Goal: Transaction & Acquisition: Purchase product/service

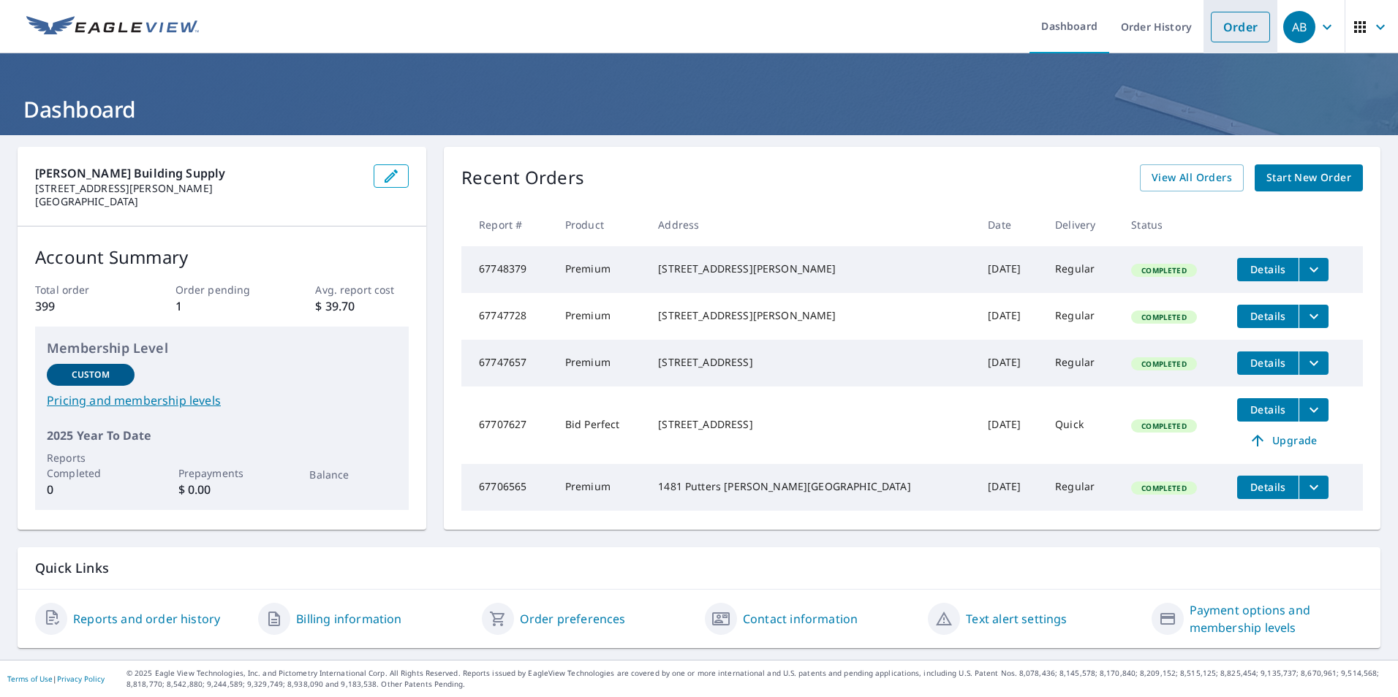
click at [1233, 31] on link "Order" at bounding box center [1239, 27] width 59 height 31
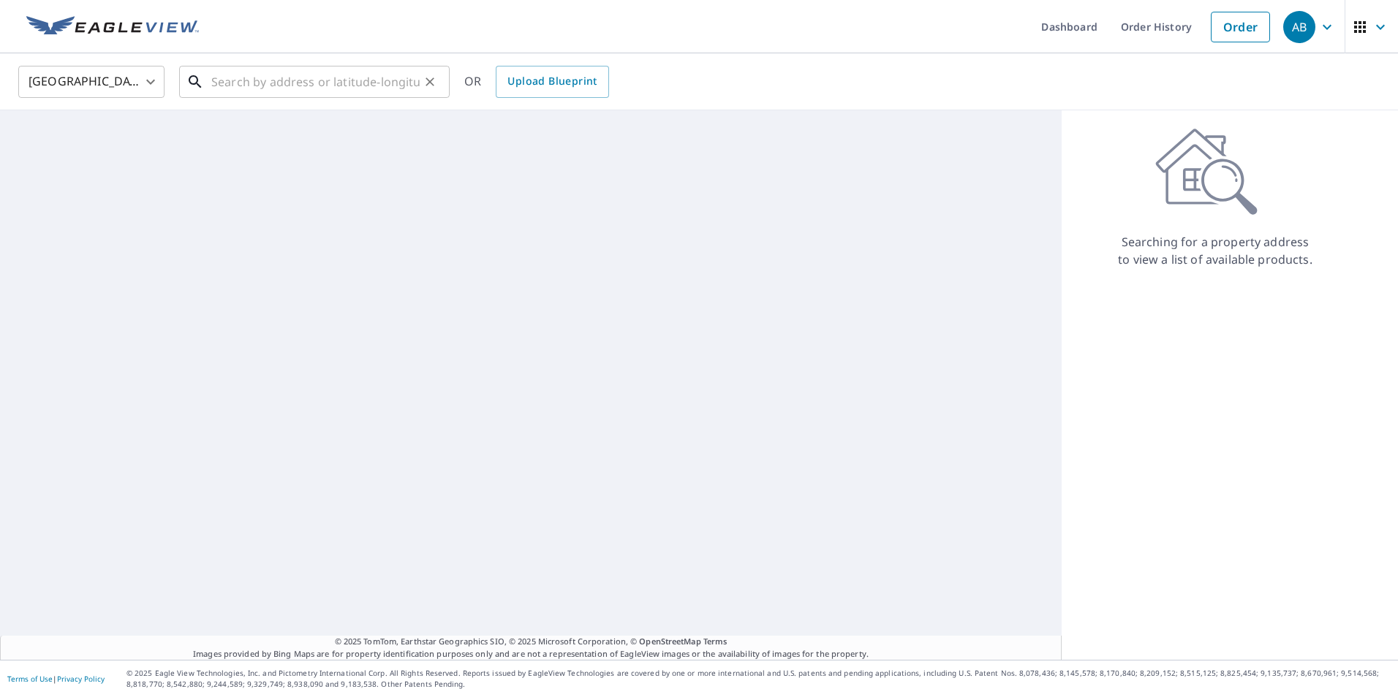
click at [244, 81] on input "text" at bounding box center [315, 81] width 208 height 41
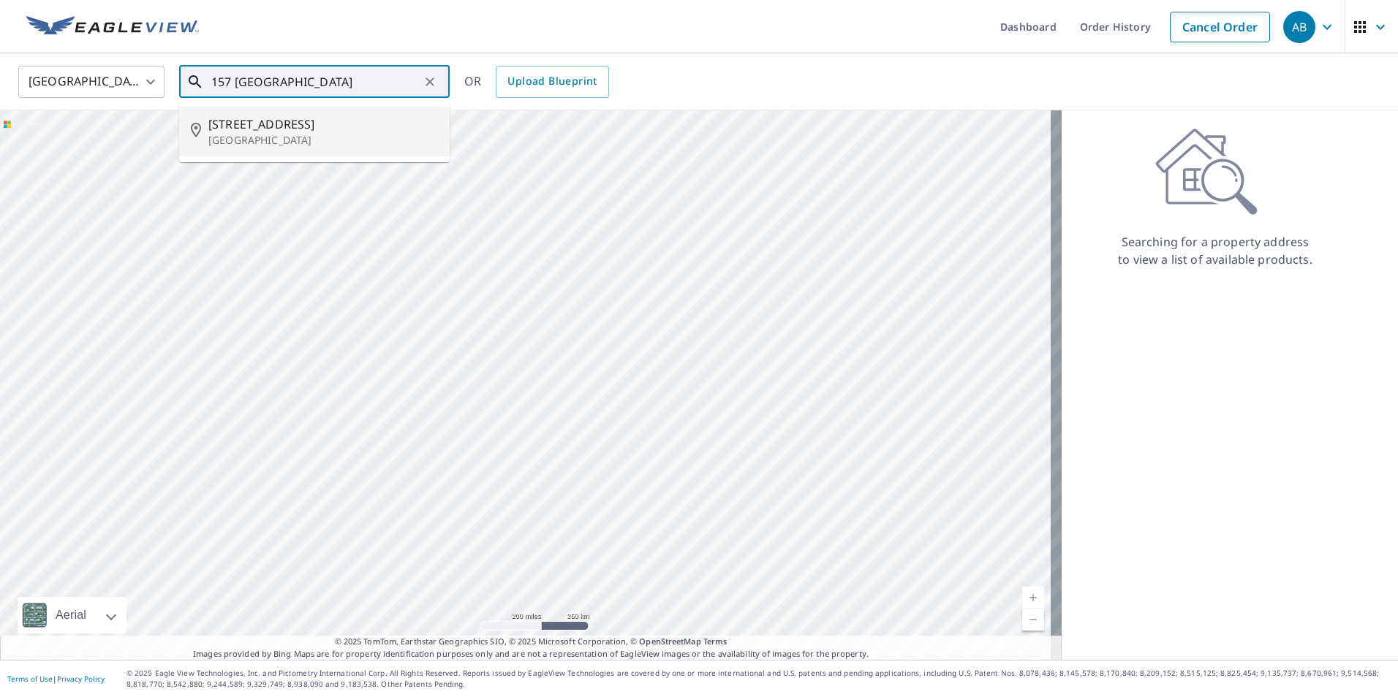
click at [251, 127] on span "[STREET_ADDRESS]" at bounding box center [323, 124] width 230 height 18
type input "[STREET_ADDRESS]"
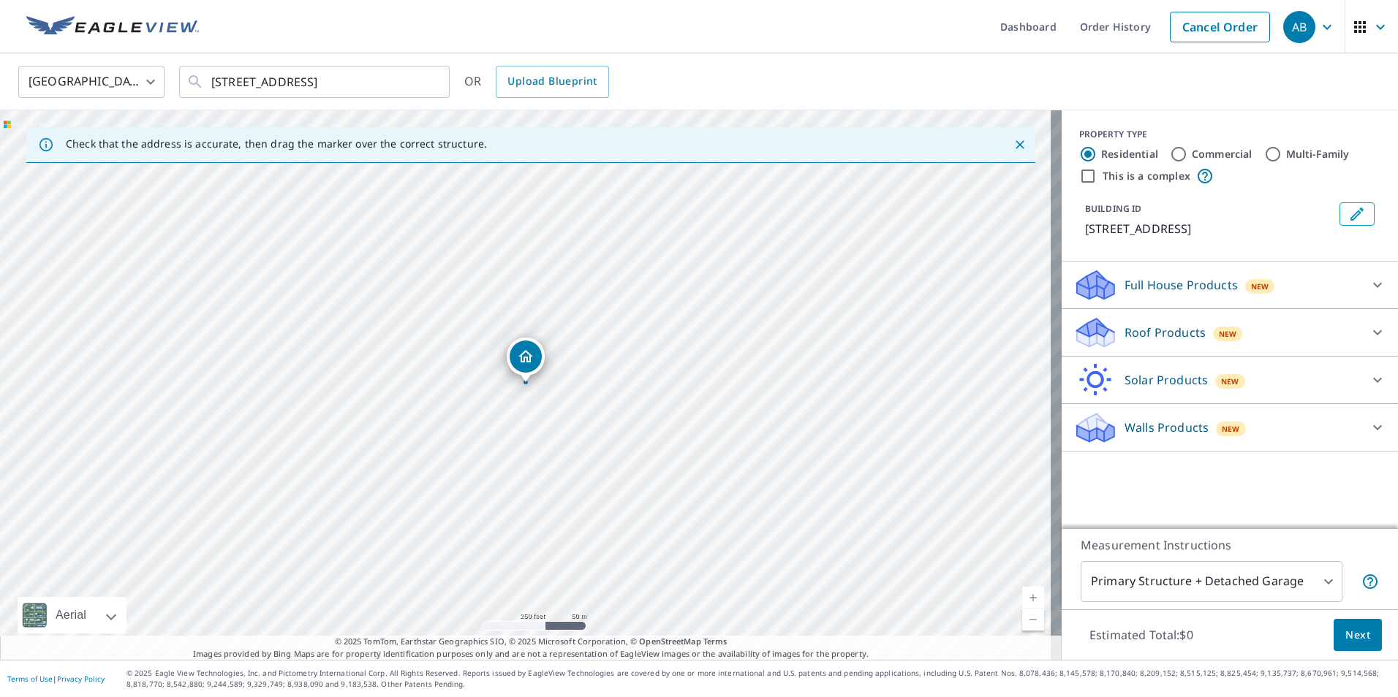
click at [1368, 428] on icon at bounding box center [1377, 428] width 18 height 18
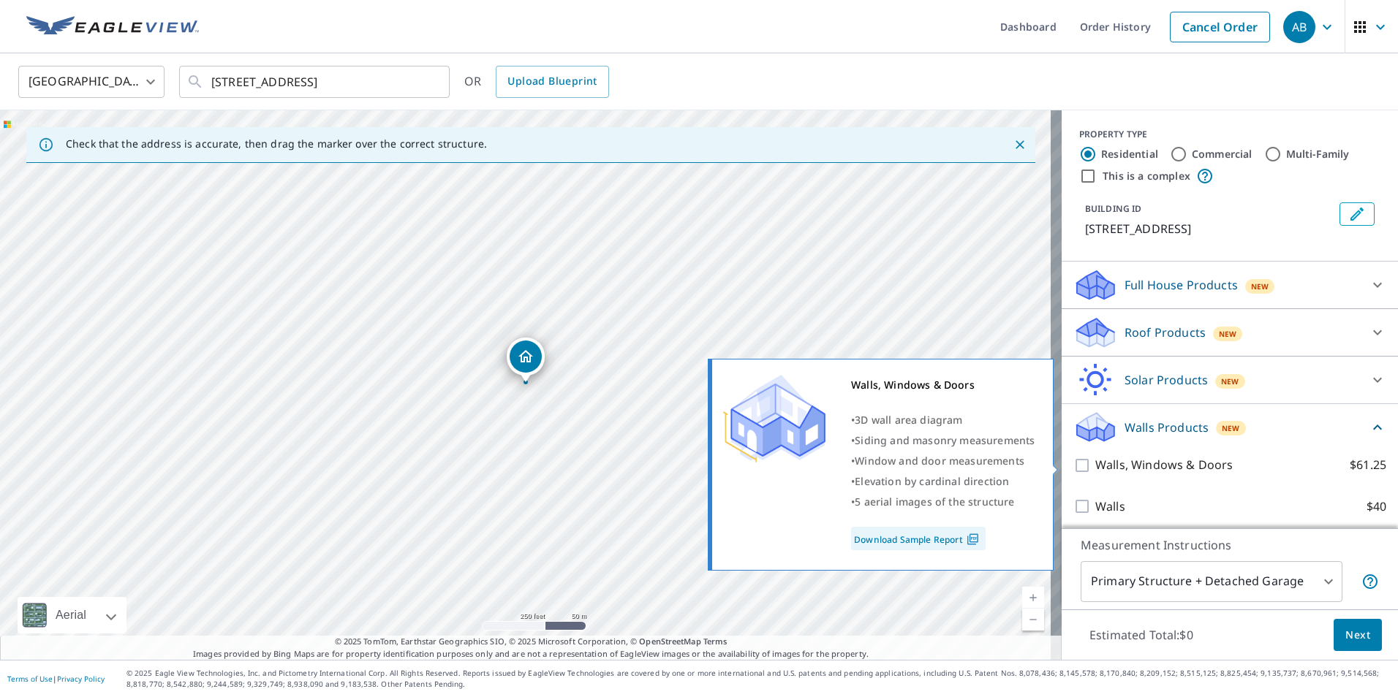
click at [1073, 463] on input "Walls, Windows & Doors $61.25" at bounding box center [1084, 466] width 22 height 18
checkbox input "true"
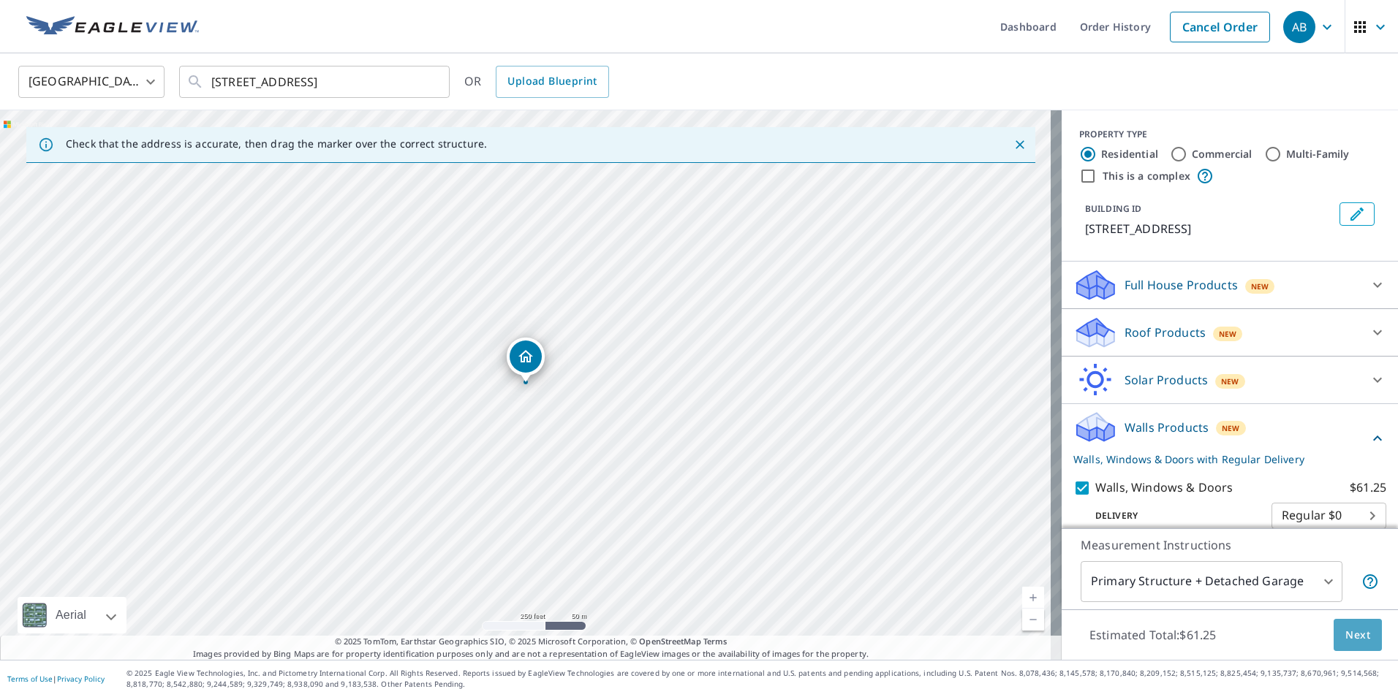
click at [1347, 637] on span "Next" at bounding box center [1357, 635] width 25 height 18
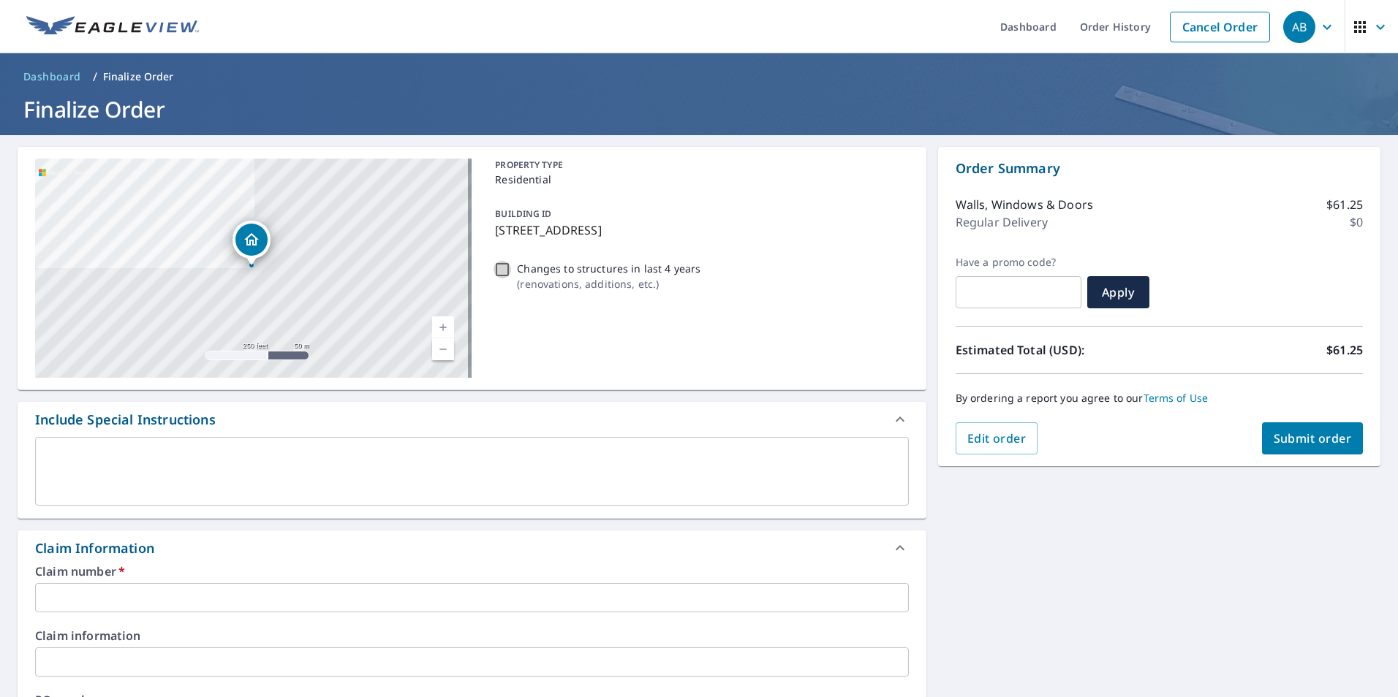
click at [503, 270] on input "Changes to structures in last 4 years ( renovations, additions, etc. )" at bounding box center [502, 270] width 18 height 18
checkbox input "true"
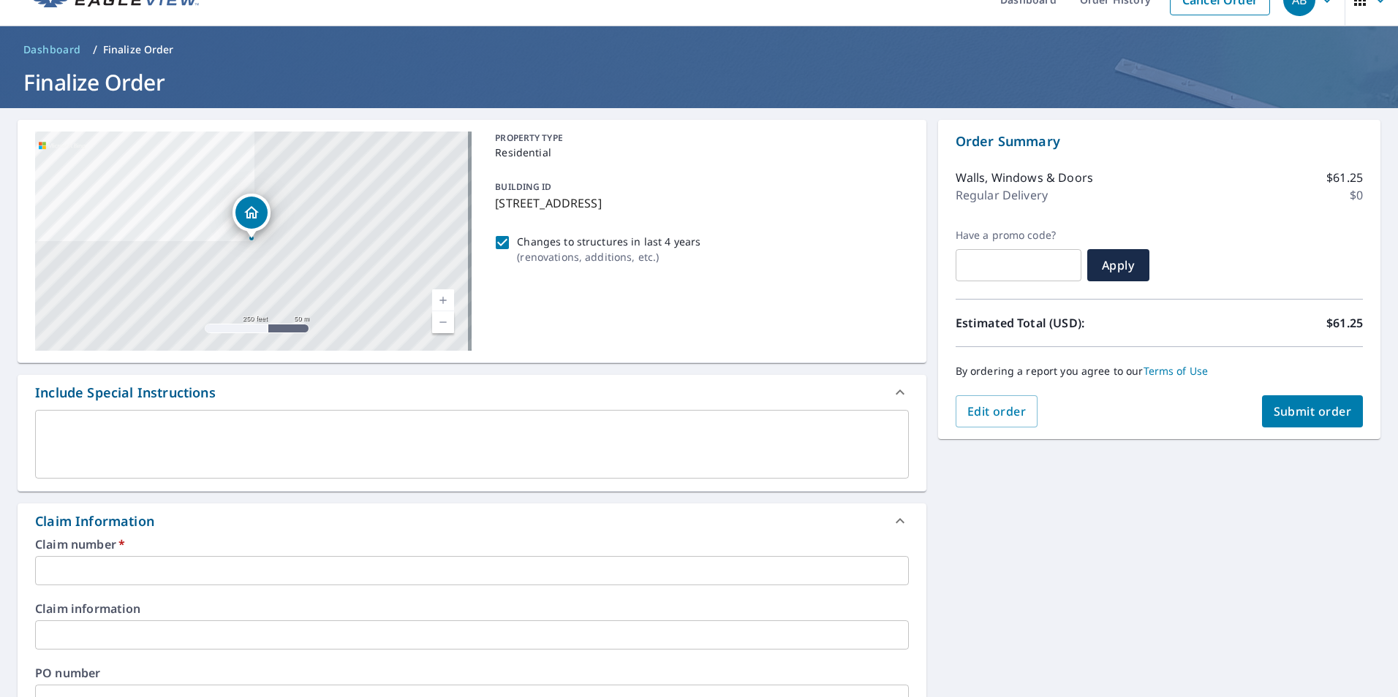
scroll to position [73, 0]
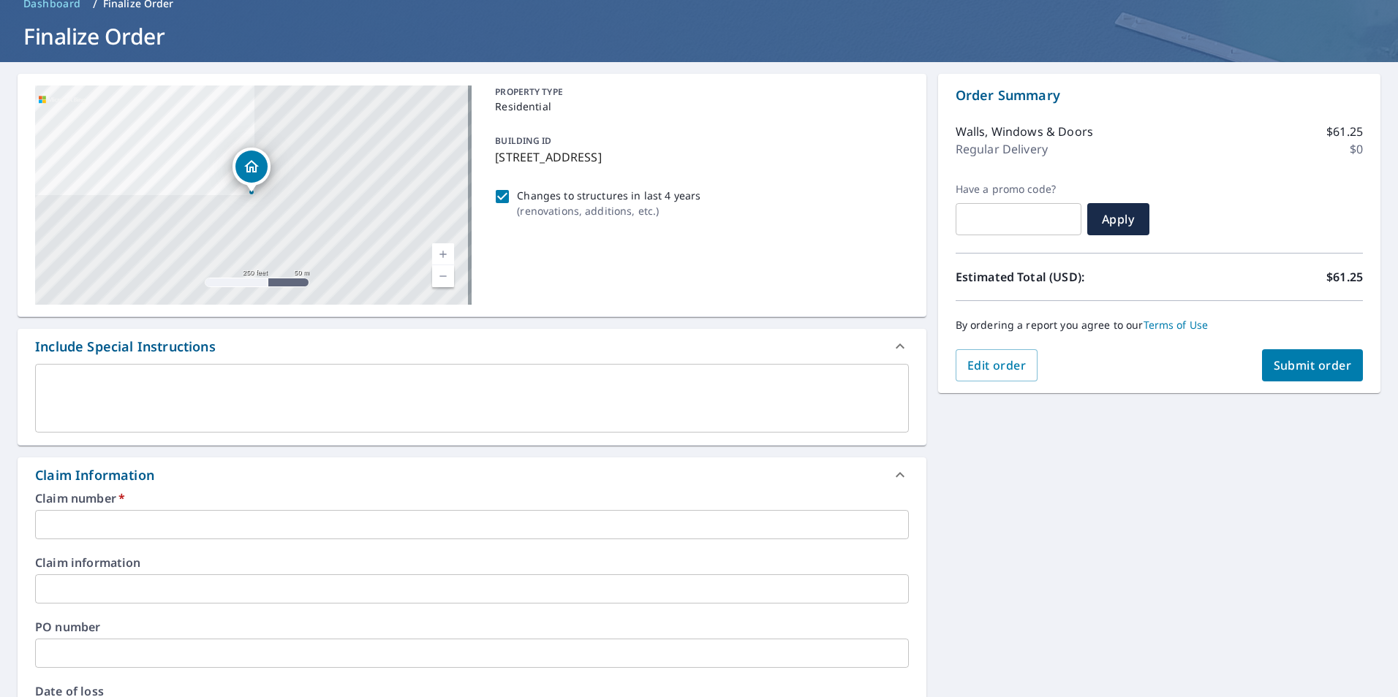
click at [110, 520] on input "text" at bounding box center [471, 524] width 873 height 29
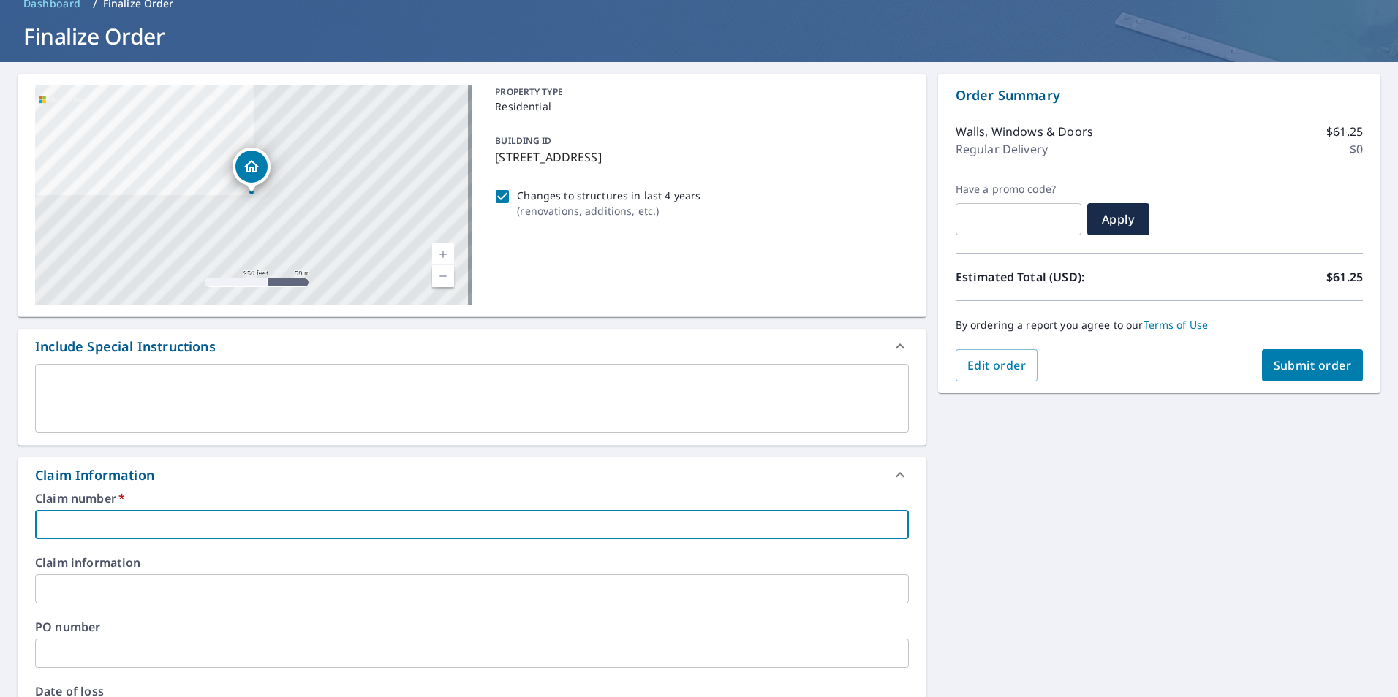
paste input "7940430"
type input "7940430"
checkbox input "true"
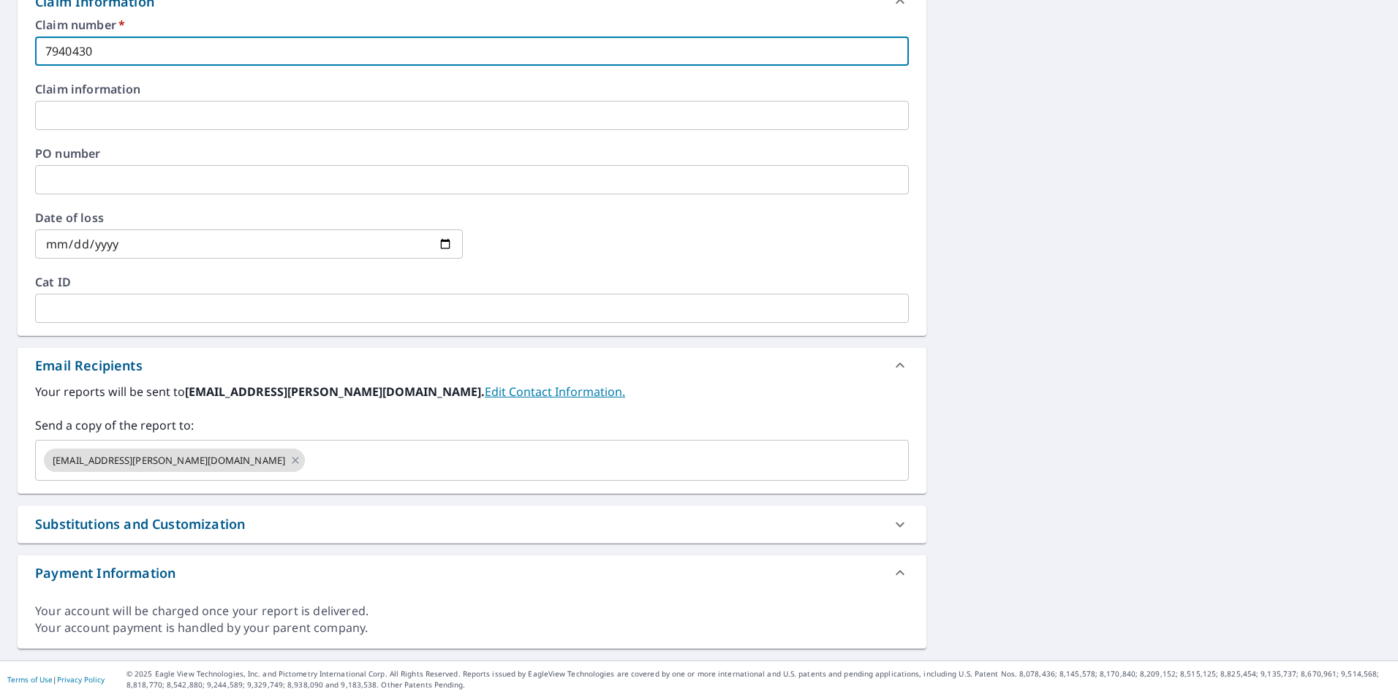
scroll to position [547, 0]
type input "7940430"
click at [152, 526] on div "Substitutions and Customization" at bounding box center [140, 524] width 210 height 20
checkbox input "true"
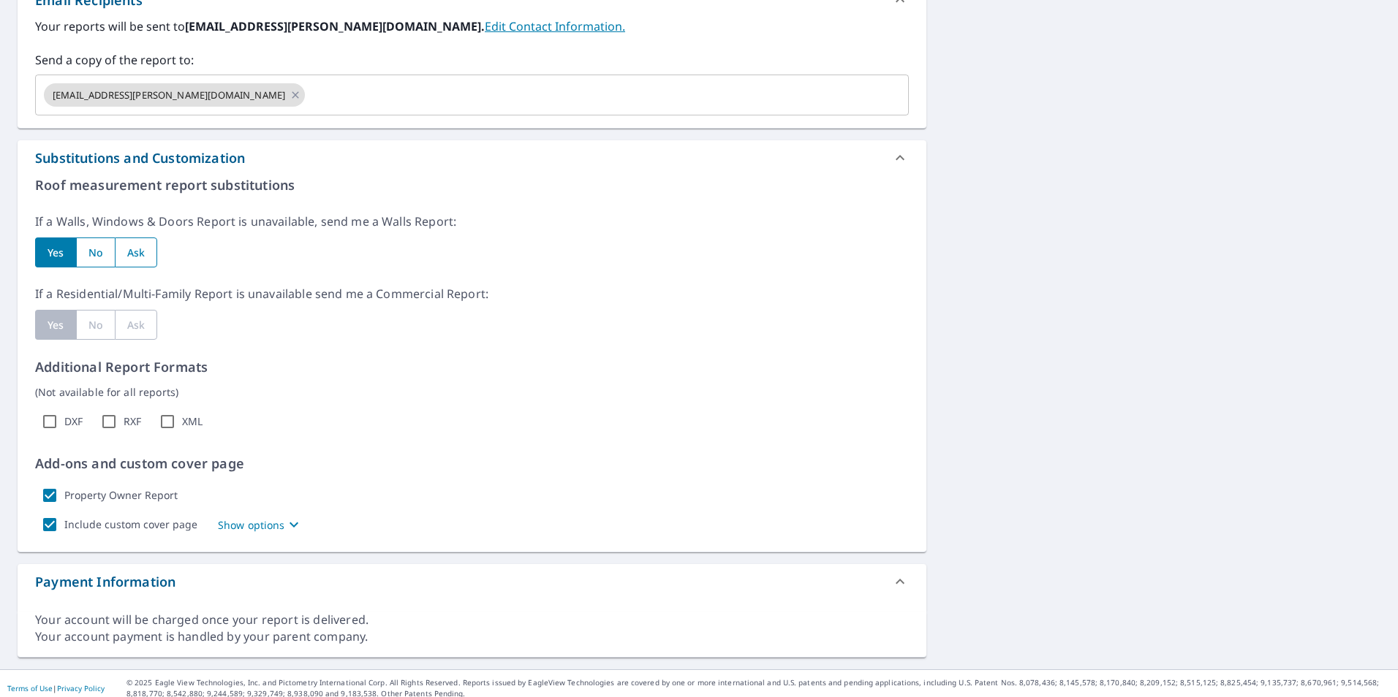
scroll to position [913, 0]
click at [167, 426] on input "XML" at bounding box center [167, 420] width 29 height 29
checkbox input "true"
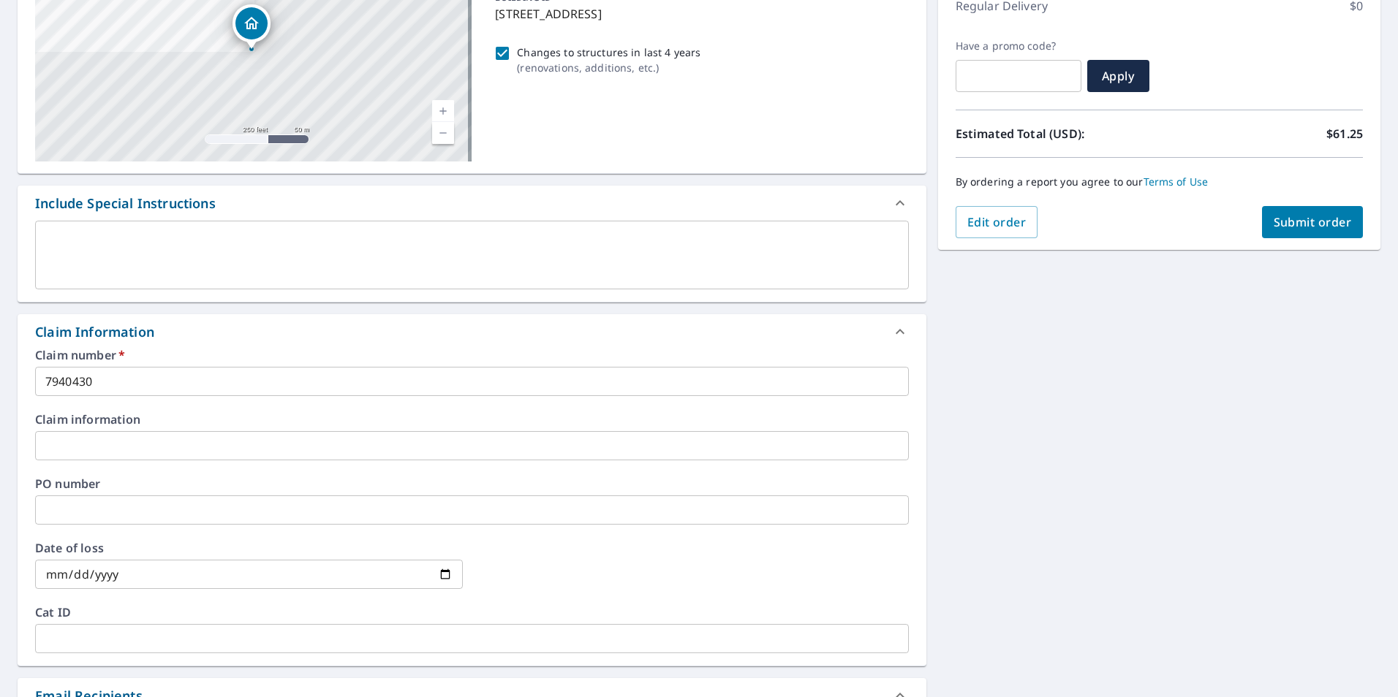
scroll to position [36, 0]
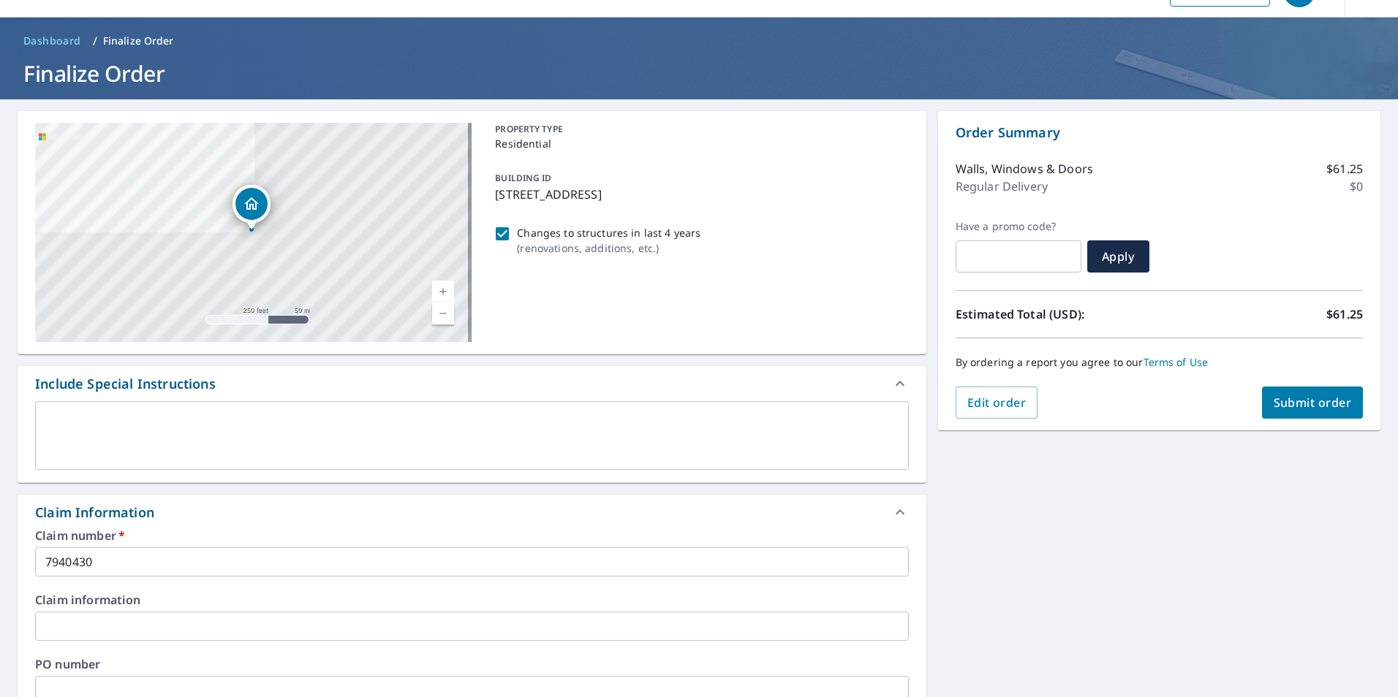
click at [1296, 402] on span "Submit order" at bounding box center [1312, 403] width 78 height 16
checkbox input "true"
